Goal: Information Seeking & Learning: Learn about a topic

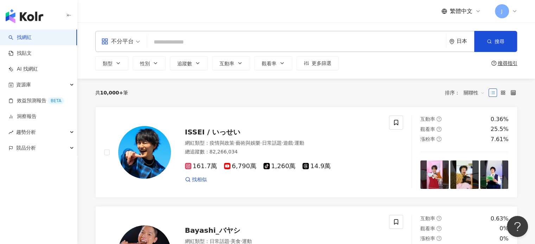
click at [515, 9] on icon at bounding box center [515, 11] width 6 height 6
click at [351, 11] on div "繁體中文 J" at bounding box center [306, 11] width 422 height 23
click at [24, 73] on link "AI 找網紅" at bounding box center [23, 69] width 30 height 7
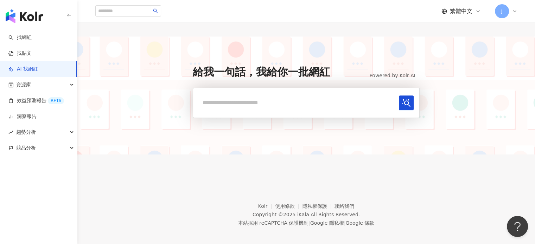
click at [515, 11] on icon at bounding box center [514, 11] width 3 height 1
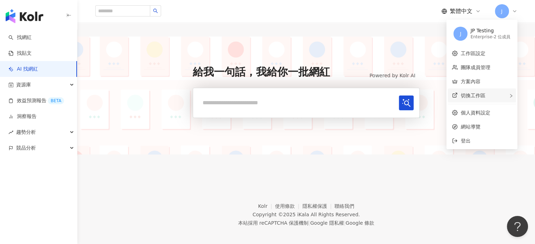
click at [489, 95] on div "切換工作區" at bounding box center [482, 96] width 68 height 14
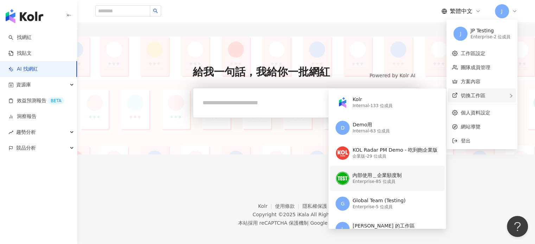
click at [385, 187] on div "內部使用＿企業額度制 Enterprise - 85 位成員" at bounding box center [386, 178] width 102 height 25
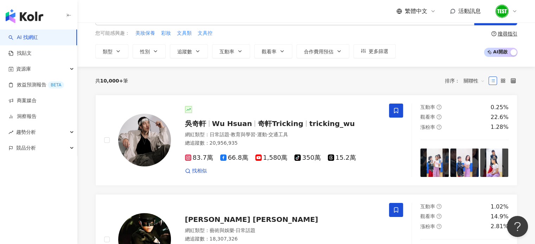
scroll to position [4, 0]
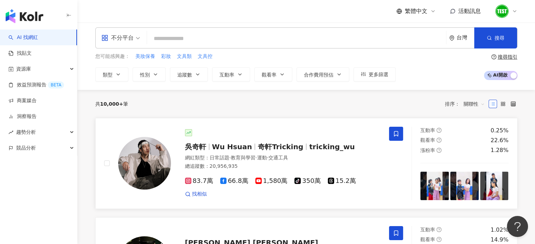
click at [212, 129] on div at bounding box center [283, 132] width 196 height 7
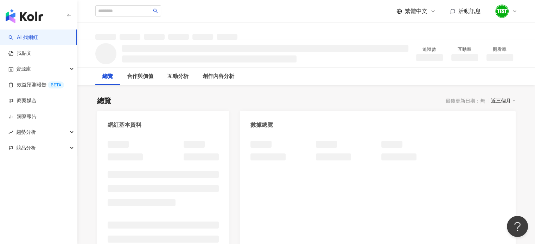
scroll to position [76, 0]
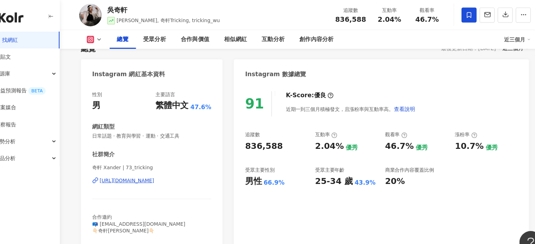
scroll to position [56, 0]
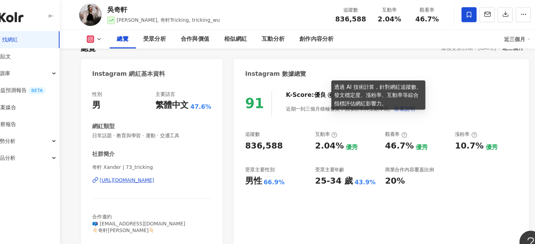
click at [327, 91] on icon at bounding box center [330, 89] width 6 height 6
click at [329, 88] on icon at bounding box center [329, 89] width 1 height 2
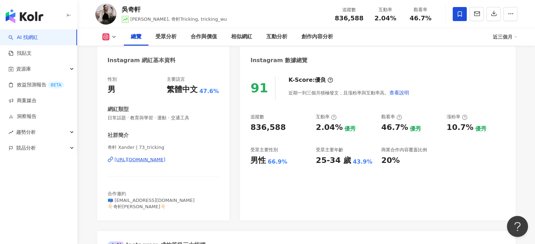
scroll to position [65, 0]
click at [511, 15] on icon "button" at bounding box center [510, 14] width 6 height 6
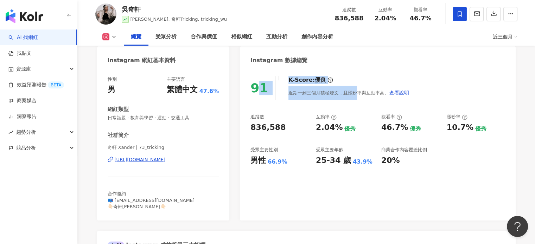
drag, startPoint x: 355, startPoint y: 74, endPoint x: 257, endPoint y: 89, distance: 99.3
click at [257, 89] on div "91 K-Score : 優良 近期一到三個月積極發文，且漲粉率與互動率高。 查看說明 追蹤數 836,588 互動率 2.04% 優秀 觀看率 46.7% …" at bounding box center [377, 145] width 275 height 152
click at [257, 89] on div "91" at bounding box center [259, 88] width 18 height 14
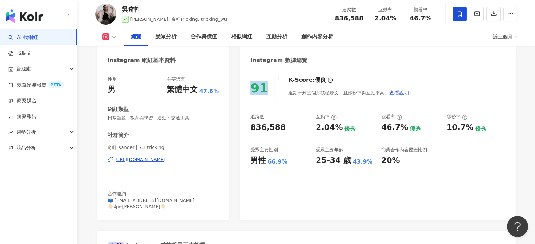
click at [257, 89] on div "91" at bounding box center [259, 88] width 18 height 14
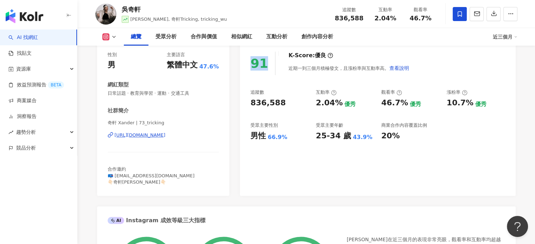
scroll to position [18, 0]
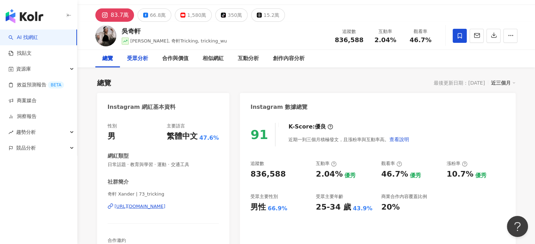
click at [132, 58] on div "受眾分析" at bounding box center [137, 58] width 21 height 8
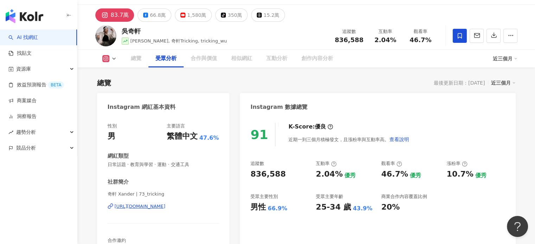
scroll to position [594, 0]
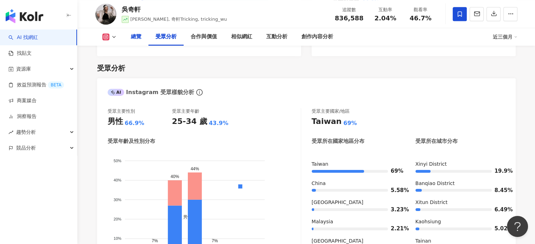
click at [137, 38] on div "總覽" at bounding box center [136, 37] width 11 height 8
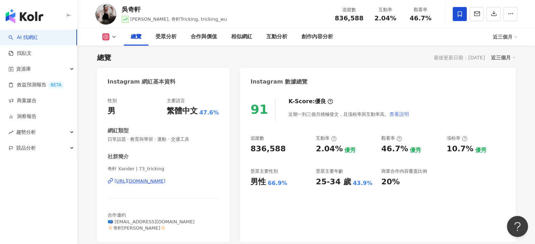
click at [390, 117] on span "查看說明" at bounding box center [399, 114] width 20 height 6
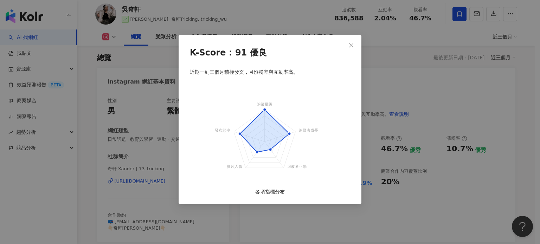
click at [275, 160] on foreignobject at bounding box center [270, 137] width 176 height 109
click at [353, 44] on icon "close" at bounding box center [351, 46] width 6 height 6
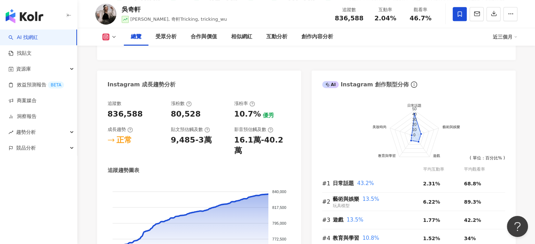
scroll to position [385, 0]
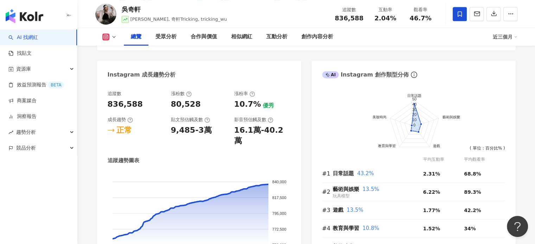
scroll to position [368, 0]
